Goal: Information Seeking & Learning: Find specific page/section

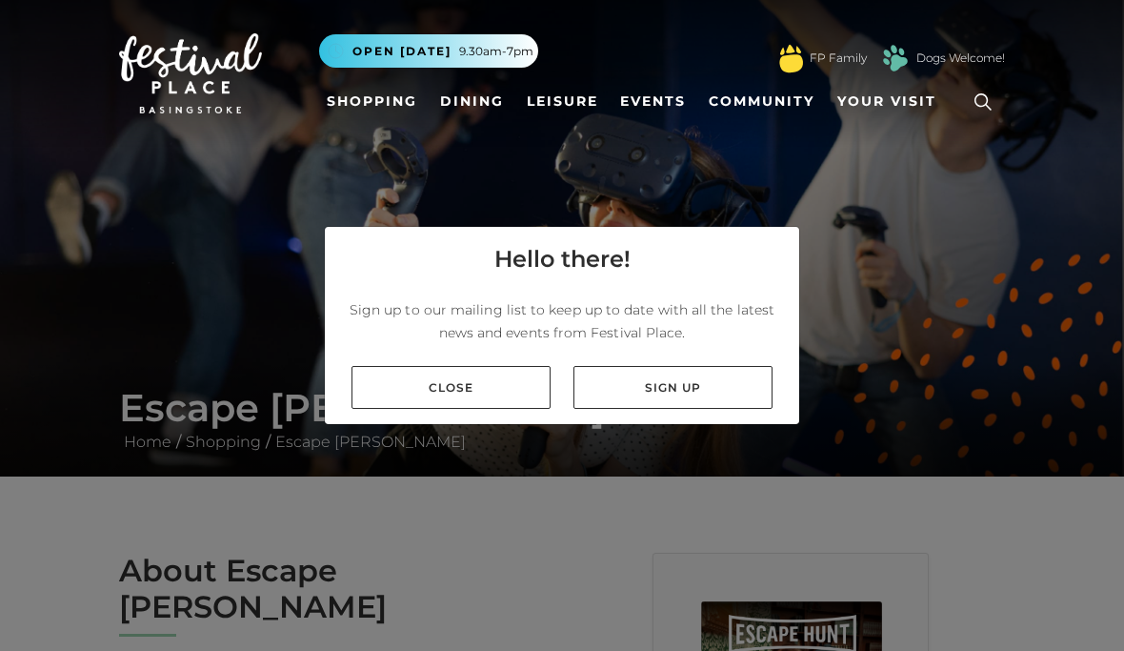
click at [718, 409] on link "Sign up" at bounding box center [673, 387] width 199 height 43
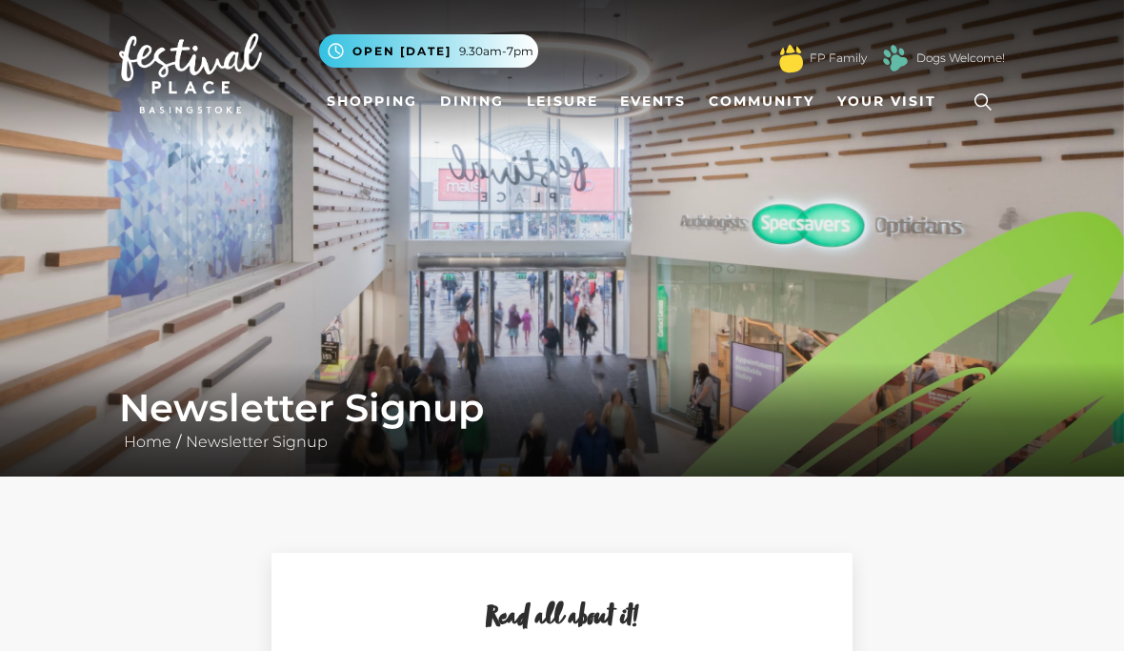
click at [587, 107] on link "Leisure" at bounding box center [562, 101] width 87 height 35
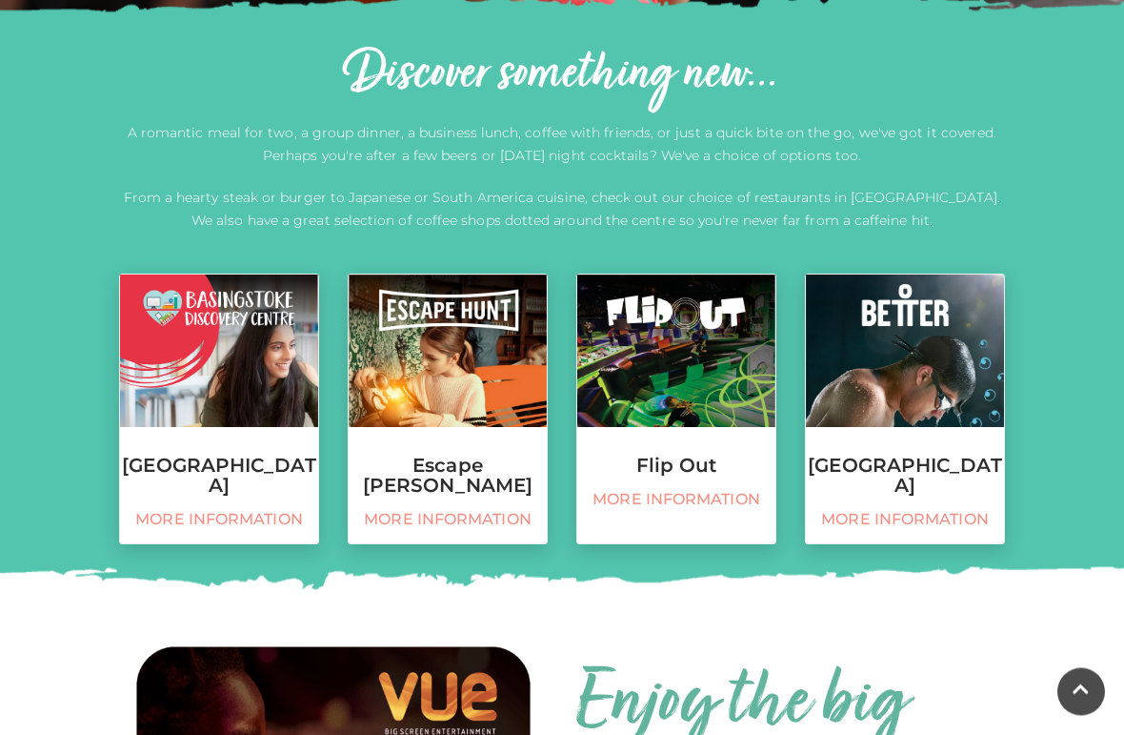
scroll to position [641, 0]
click at [471, 402] on img at bounding box center [448, 350] width 198 height 152
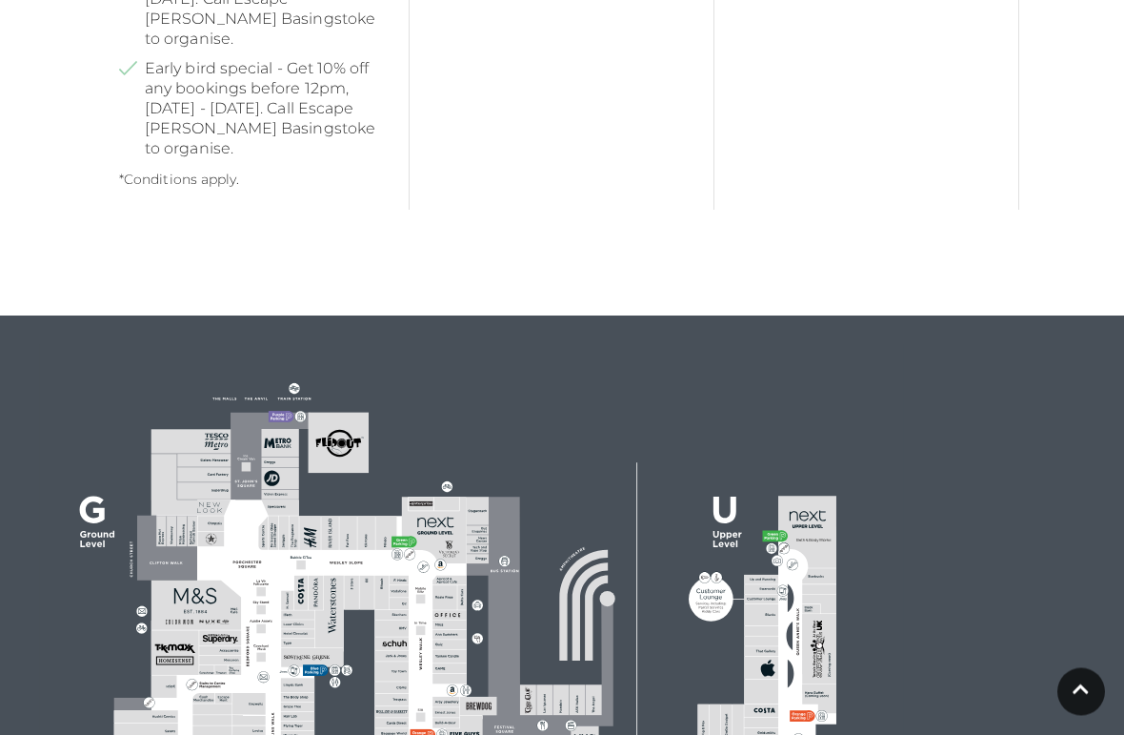
scroll to position [1841, 0]
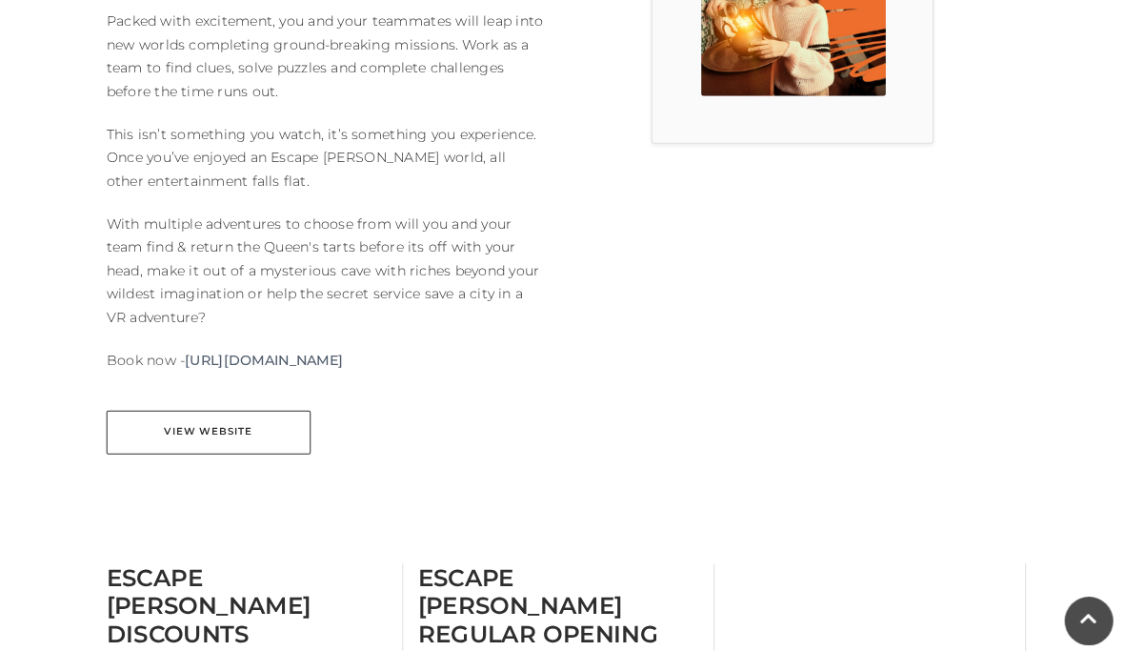
scroll to position [622, 0]
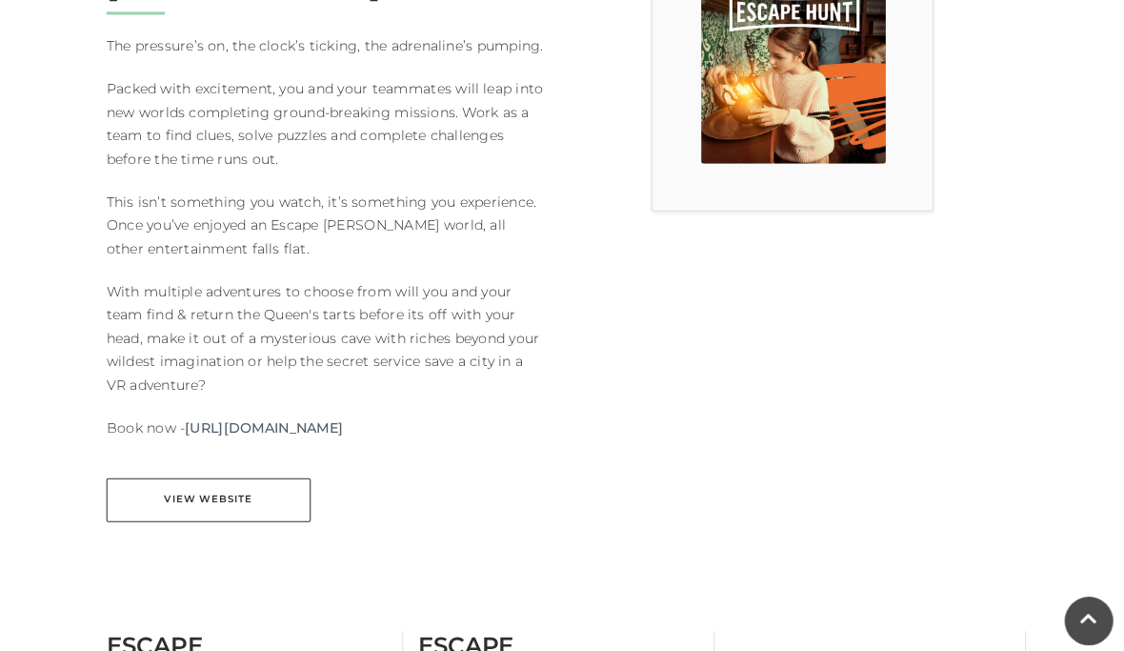
click at [146, 468] on link "View Website" at bounding box center [219, 489] width 200 height 43
